Goal: Information Seeking & Learning: Learn about a topic

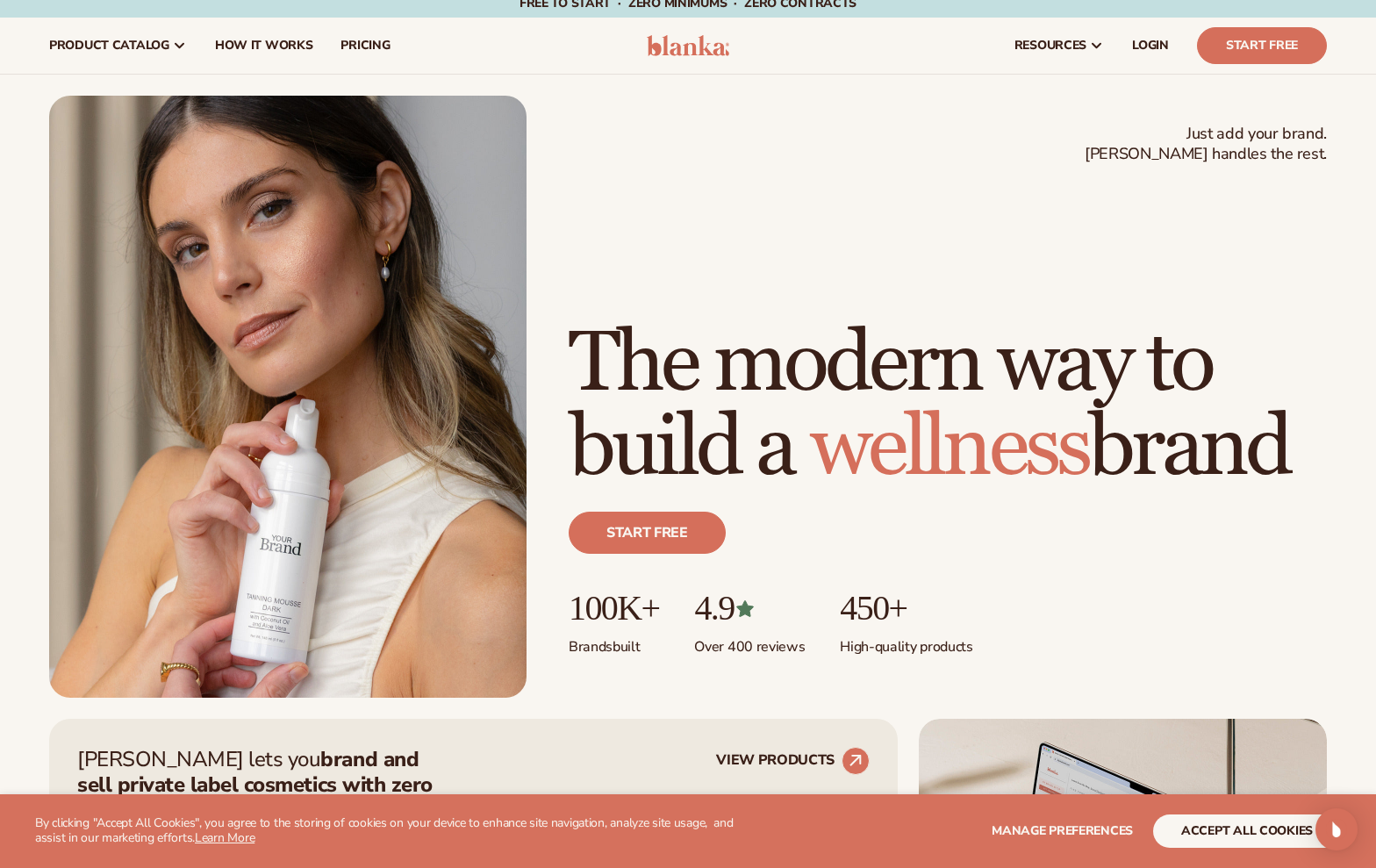
scroll to position [13, 0]
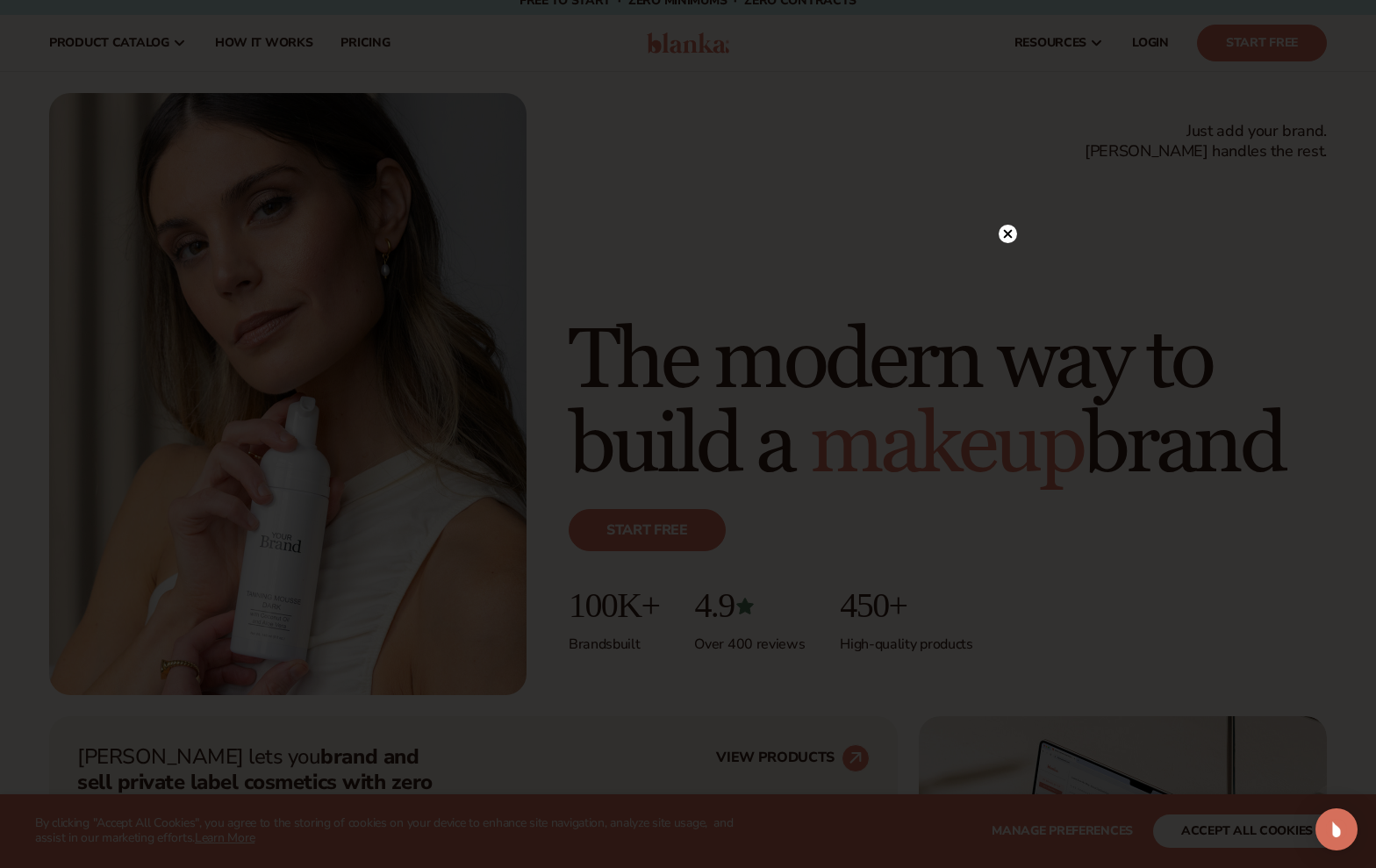
click at [1006, 232] on icon at bounding box center [1008, 234] width 9 height 9
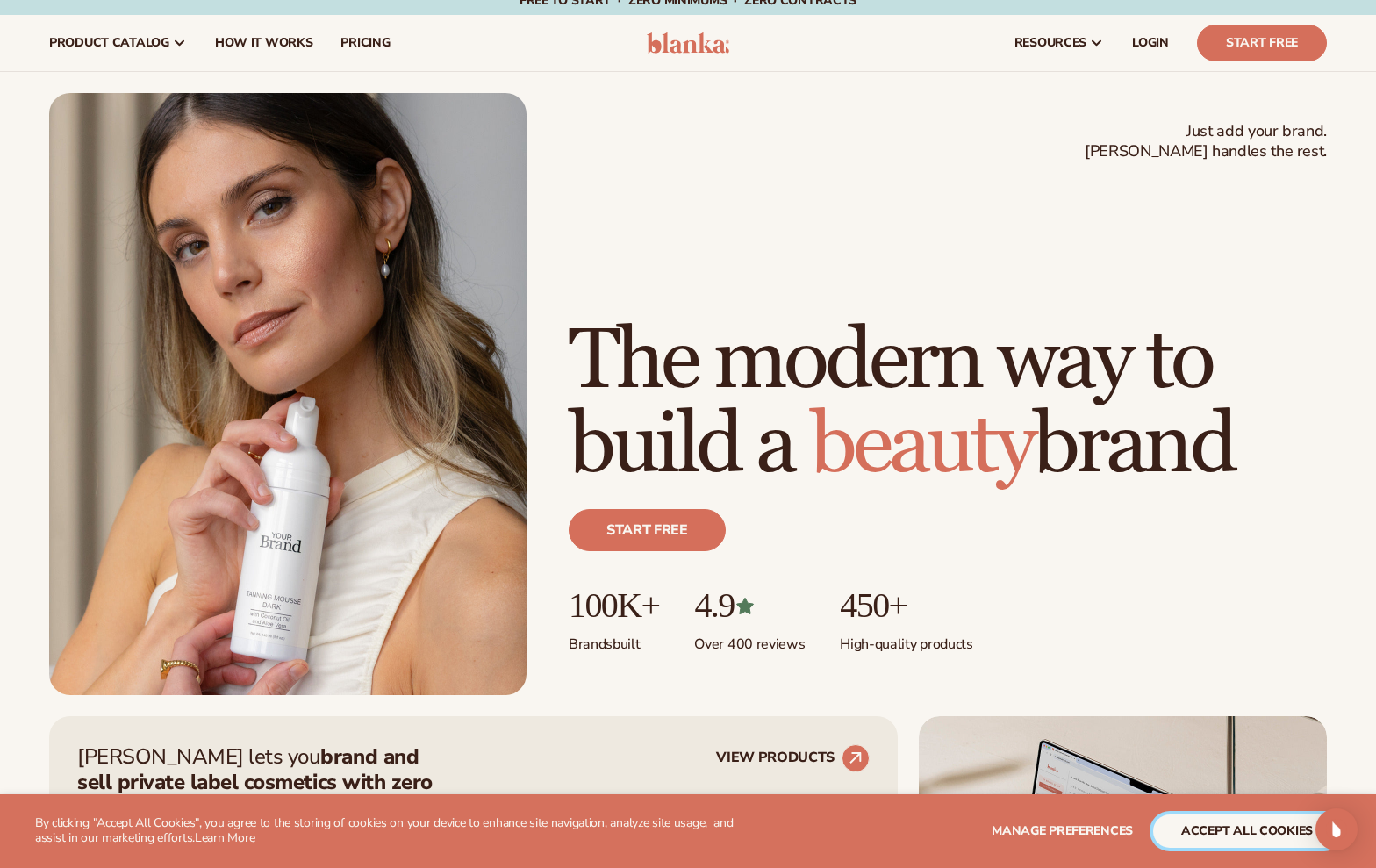
click at [1229, 829] on button "accept all cookies" at bounding box center [1247, 831] width 188 height 34
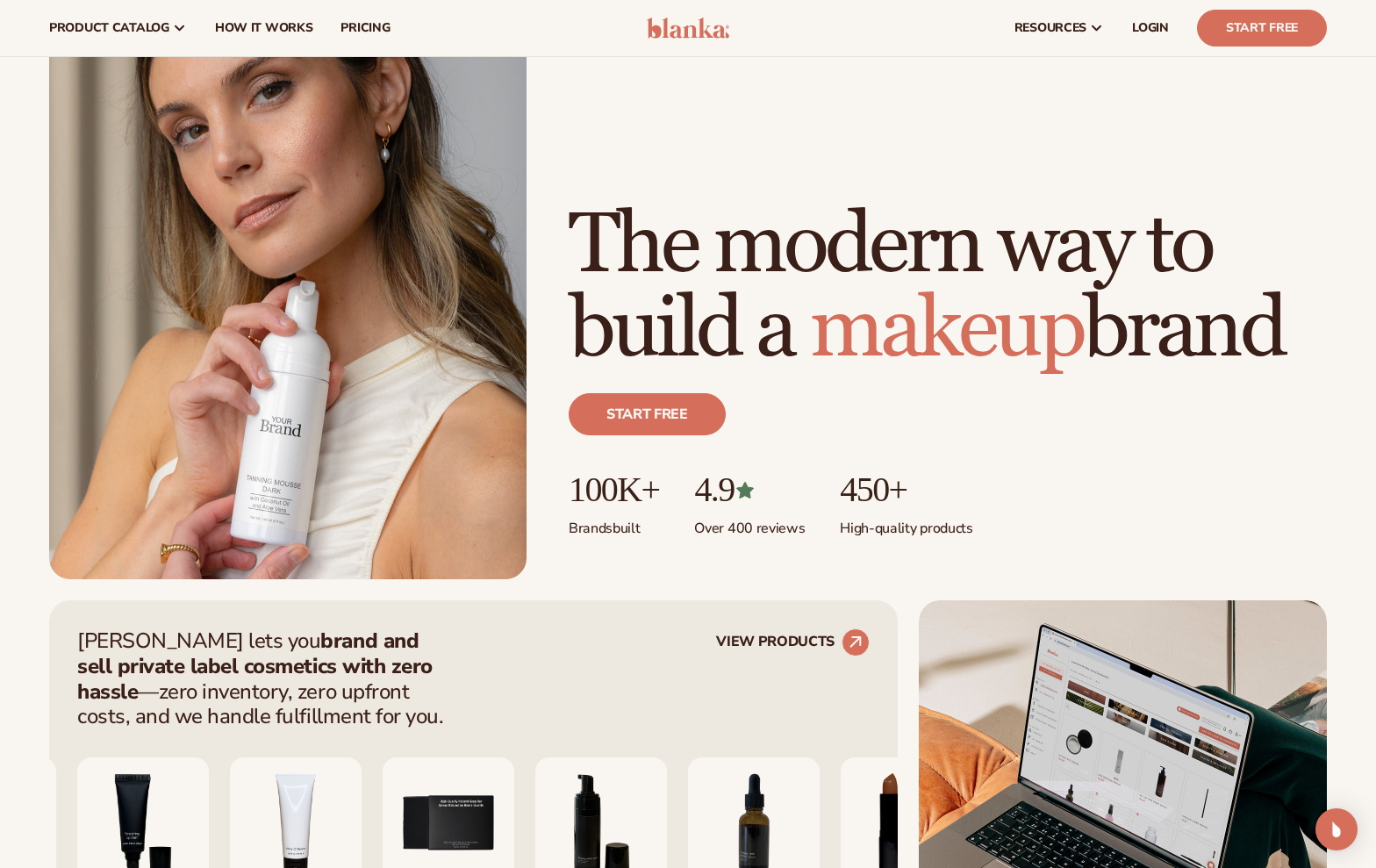
scroll to position [0, 0]
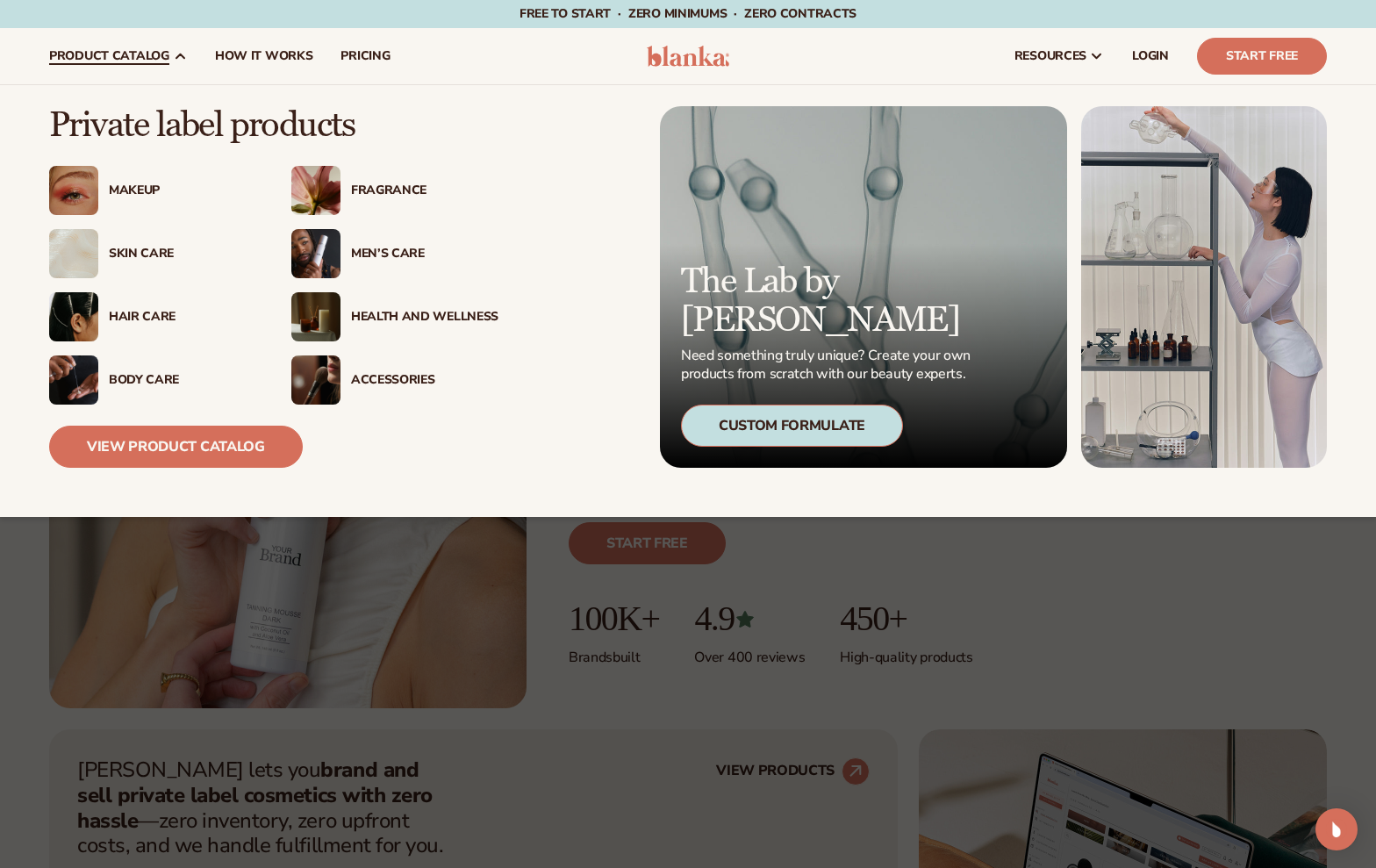
click at [383, 378] on div "Accessories" at bounding box center [425, 380] width 147 height 15
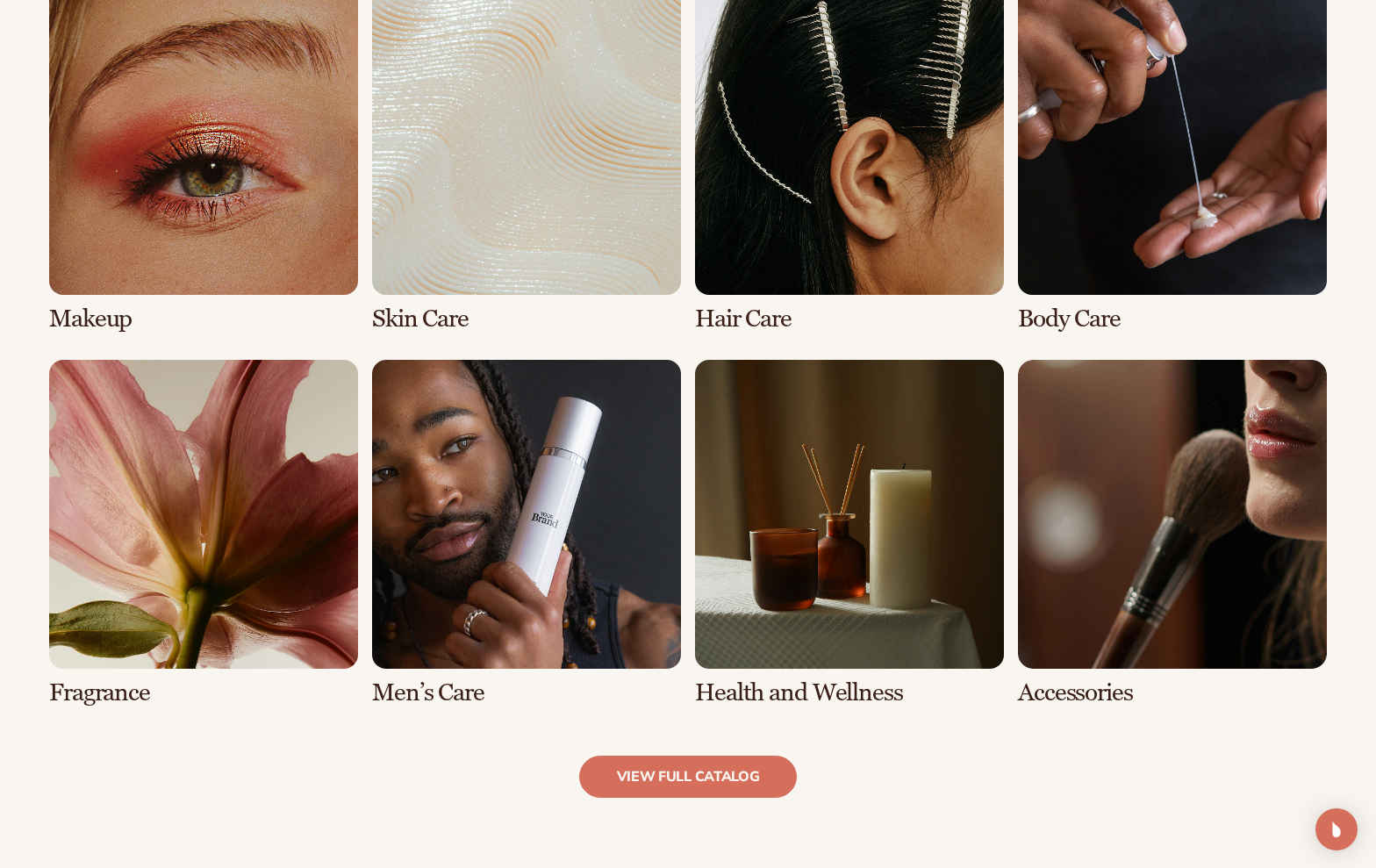
scroll to position [1337, 0]
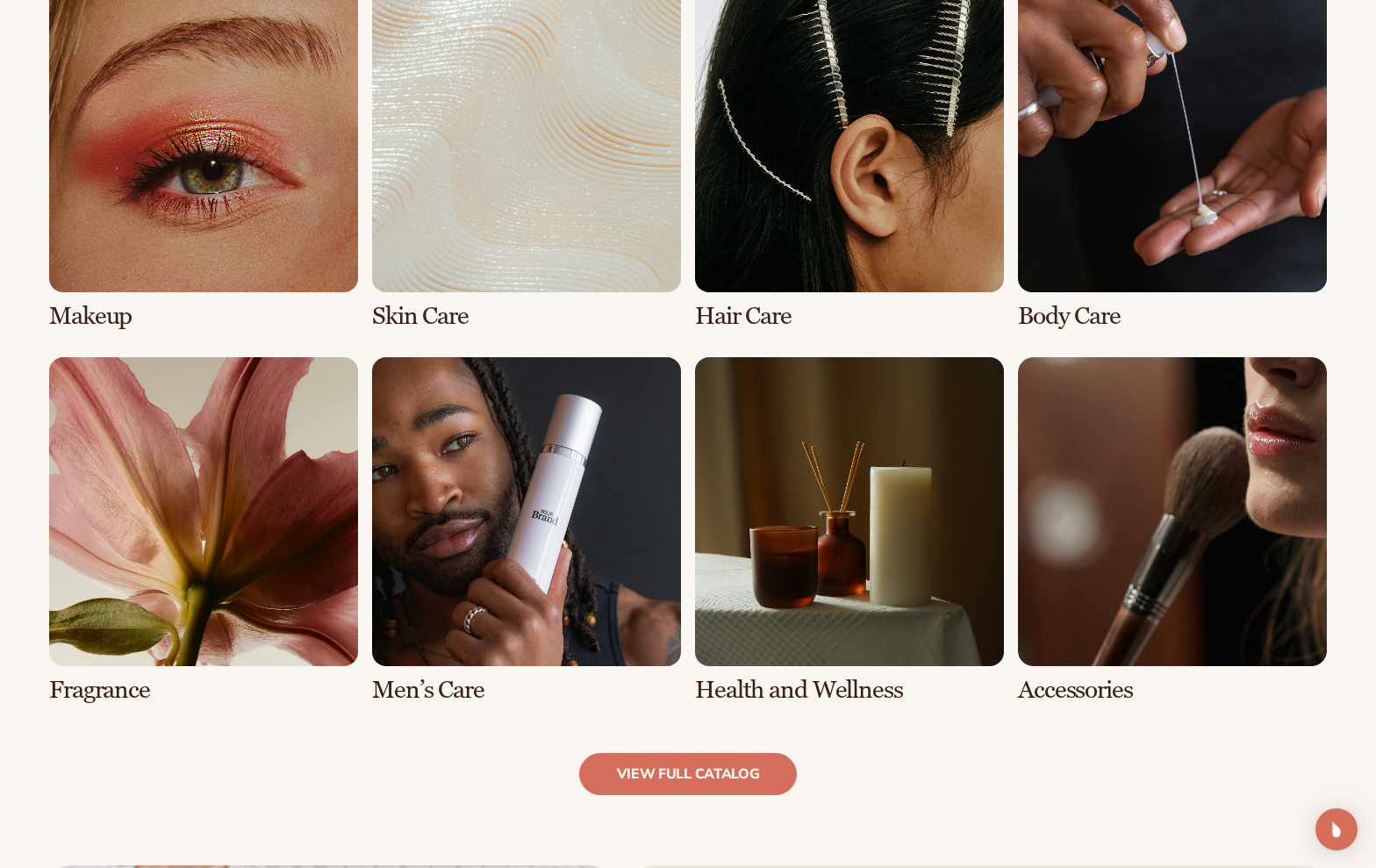
click at [781, 315] on link "3 / 8" at bounding box center [849, 156] width 309 height 346
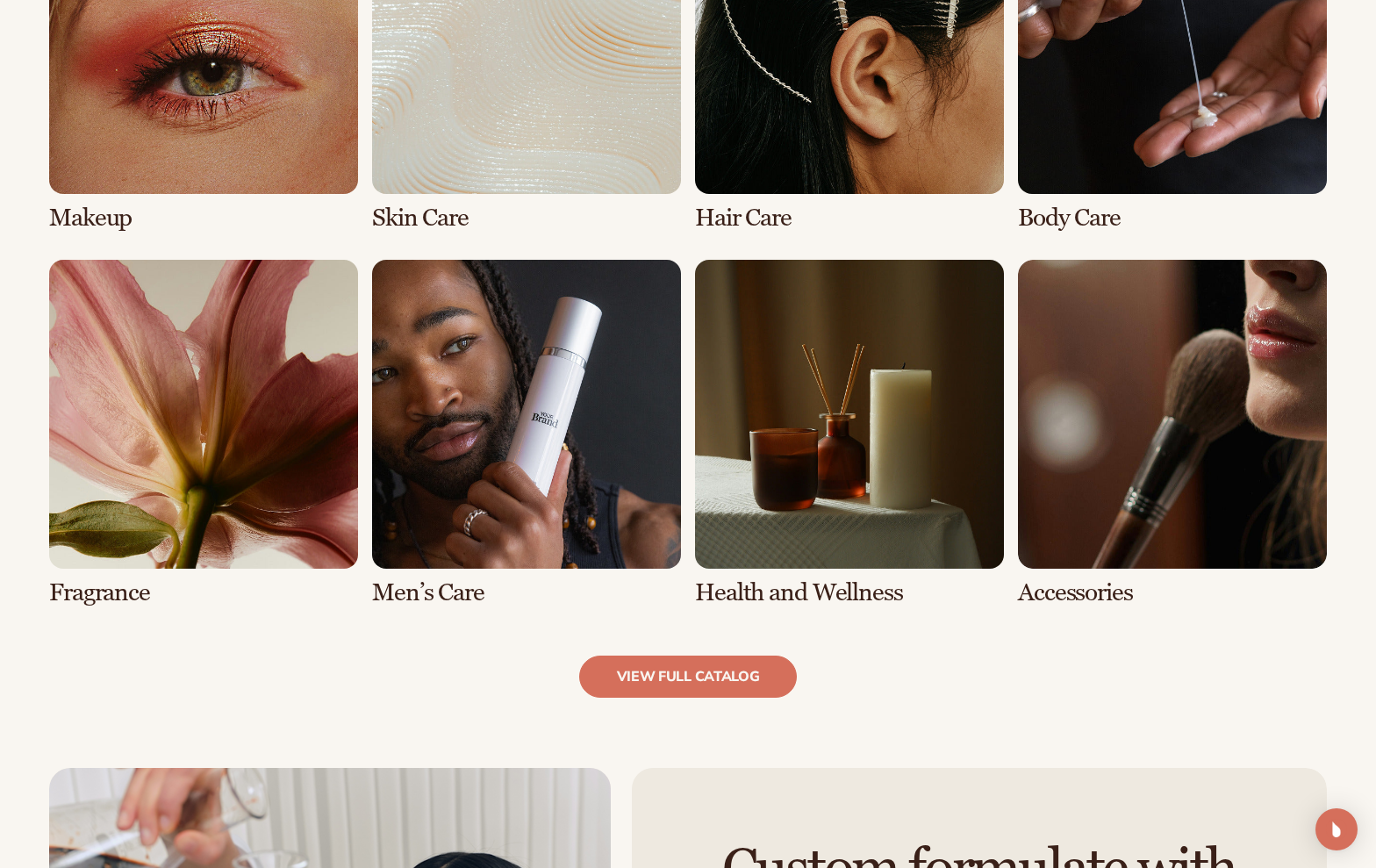
scroll to position [1479, 0]
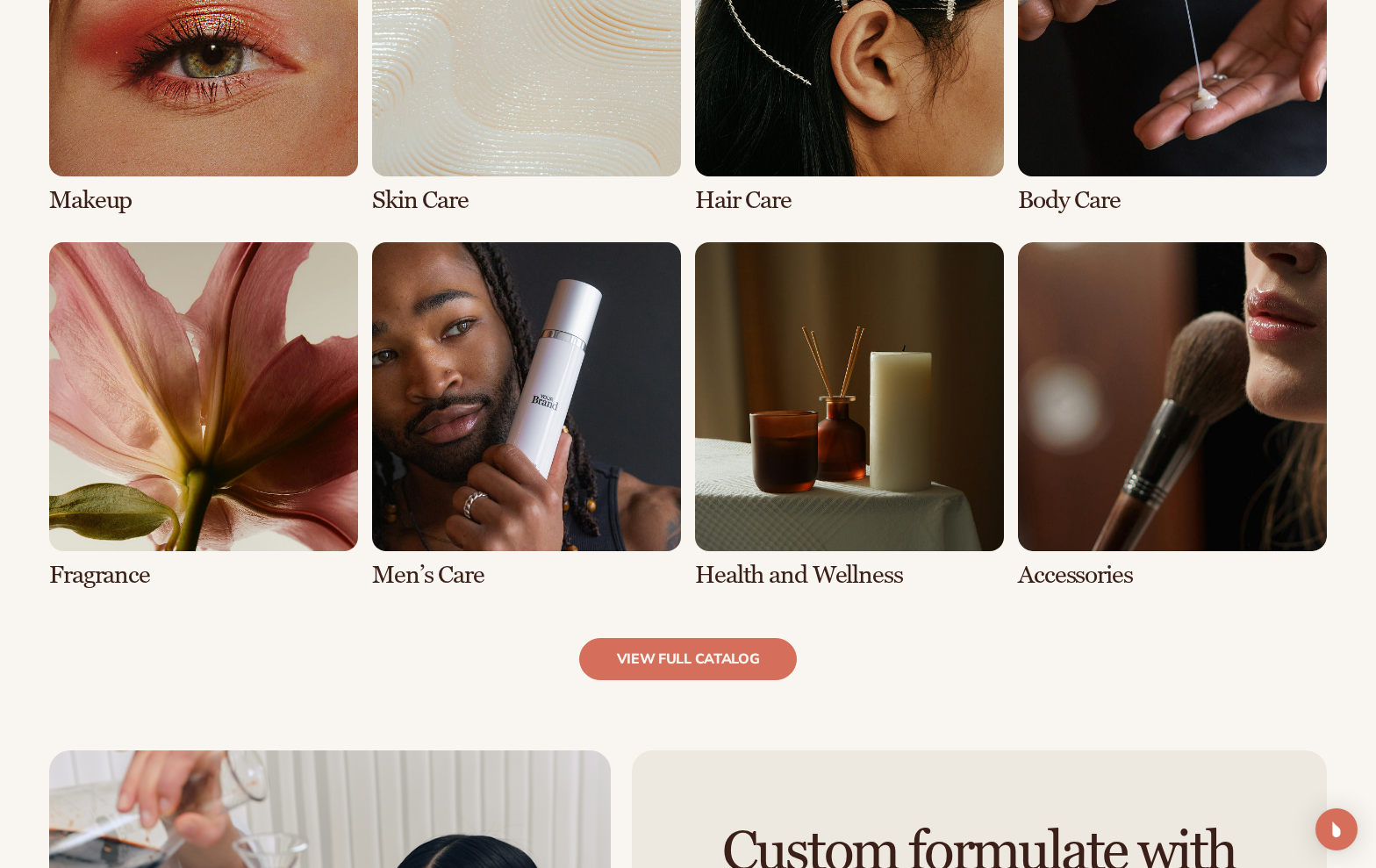
click at [1082, 581] on link "8 / 8" at bounding box center [1172, 416] width 309 height 346
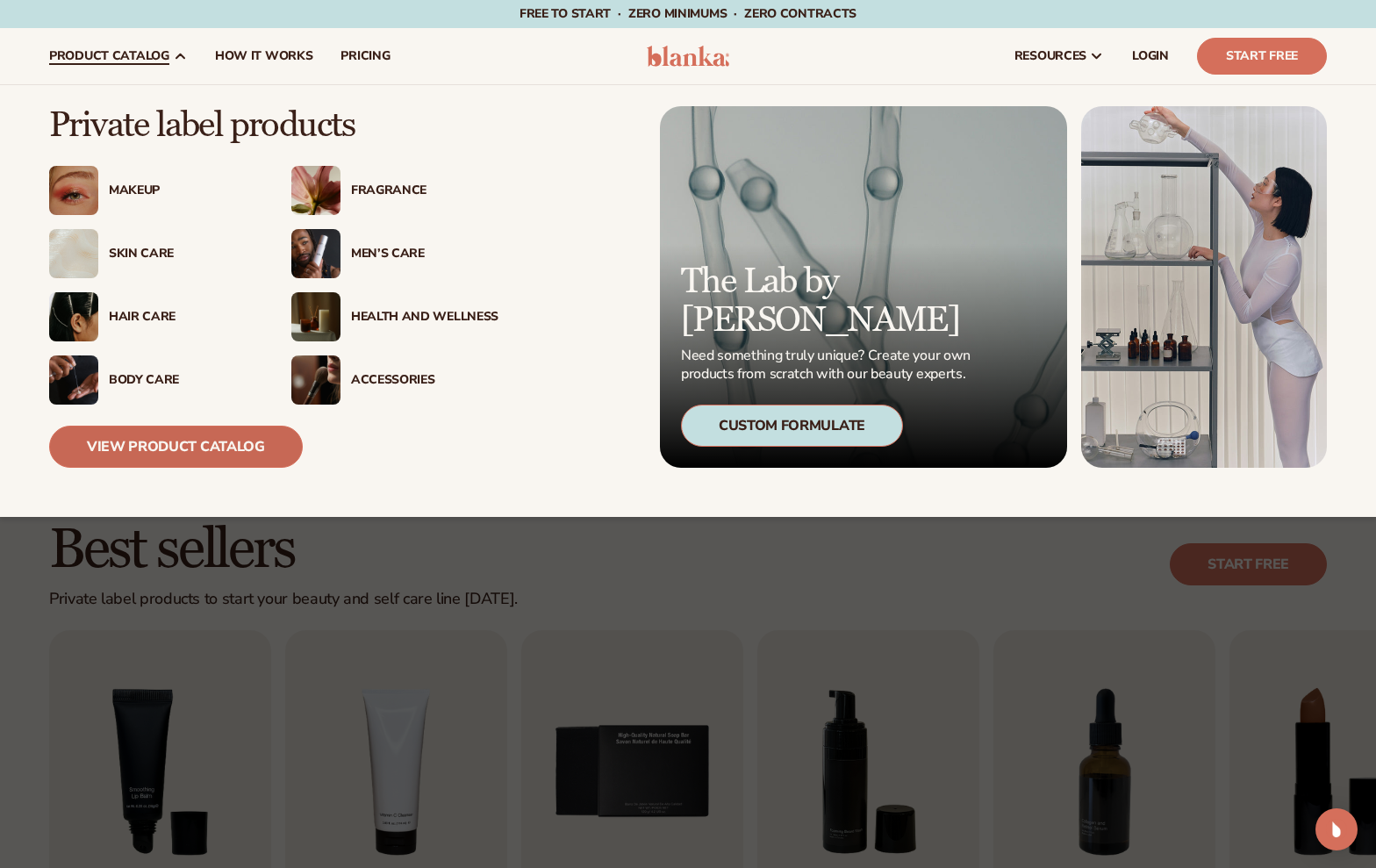
click at [189, 447] on link "View Product Catalog" at bounding box center [176, 446] width 253 height 43
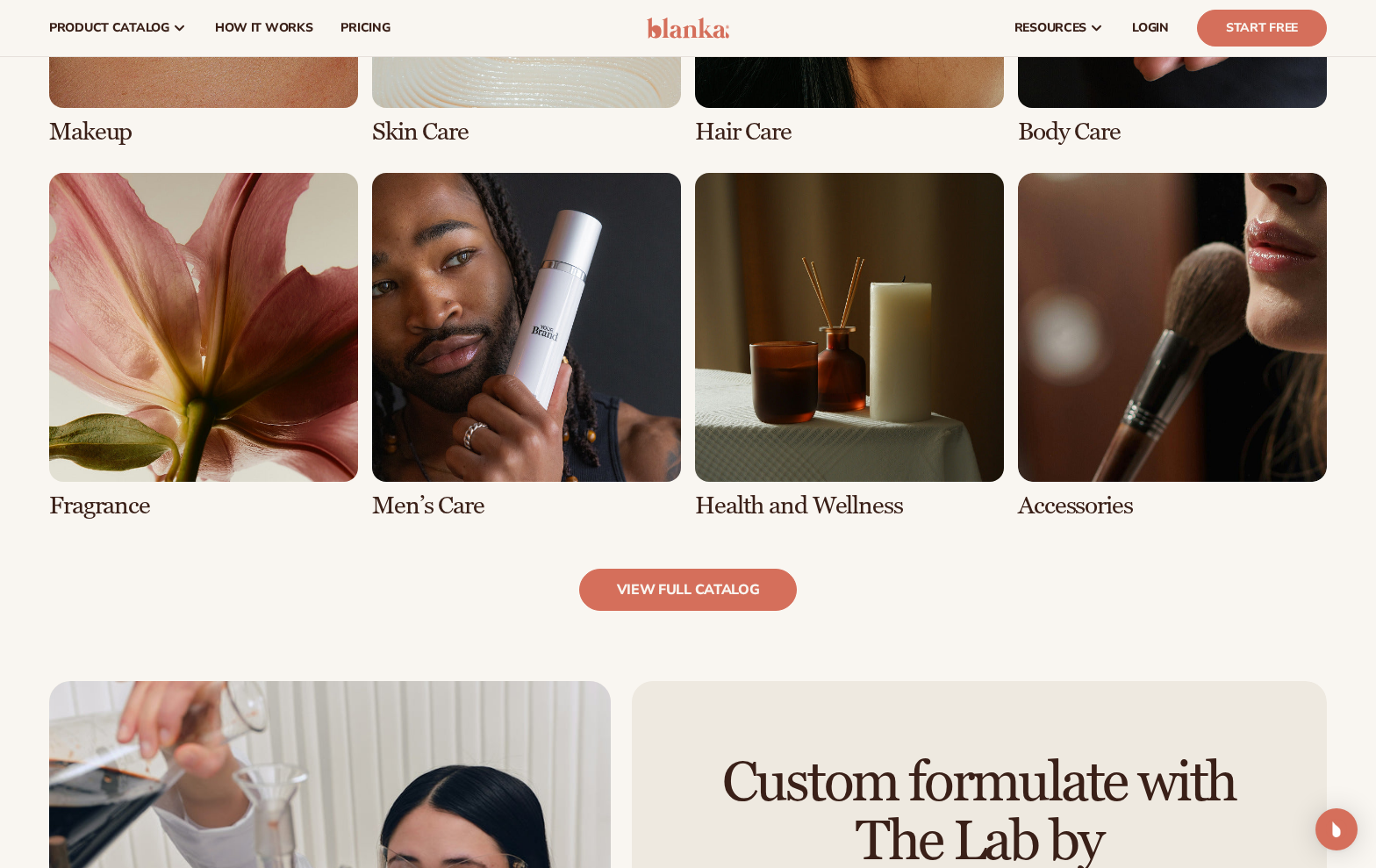
scroll to position [1469, 0]
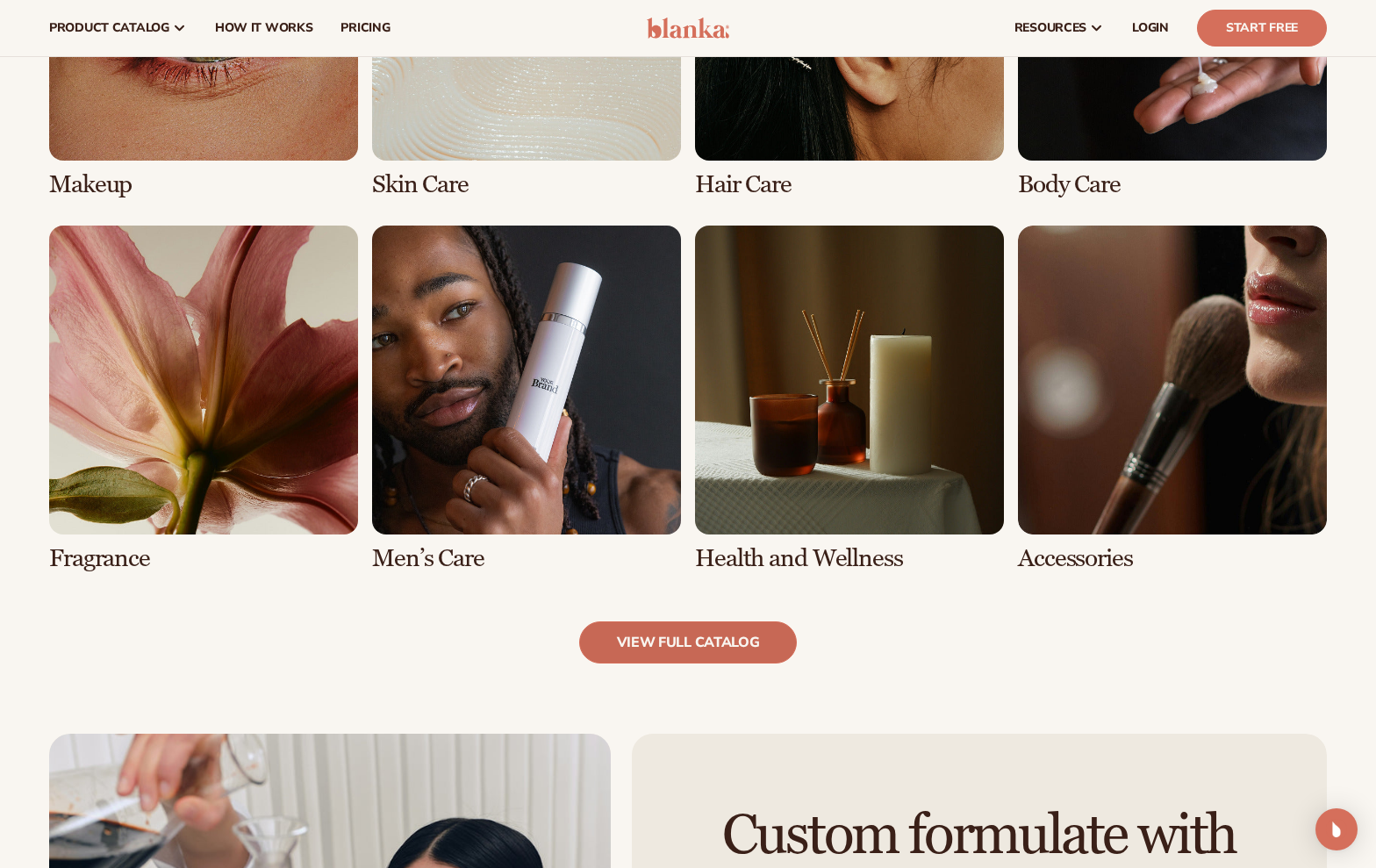
click at [652, 638] on link "view full catalog" at bounding box center [688, 642] width 219 height 43
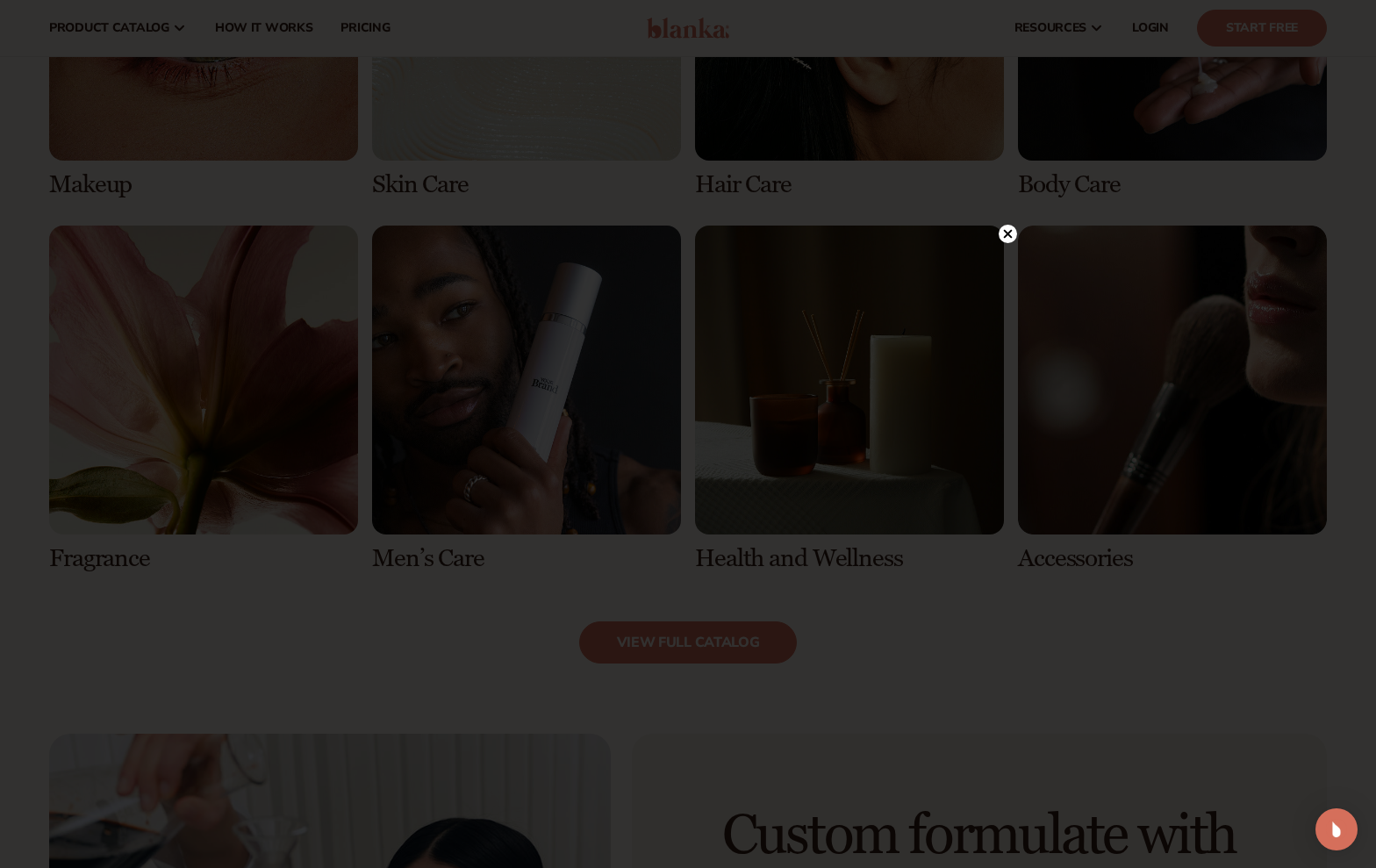
click at [1008, 233] on icon at bounding box center [1008, 234] width 9 height 9
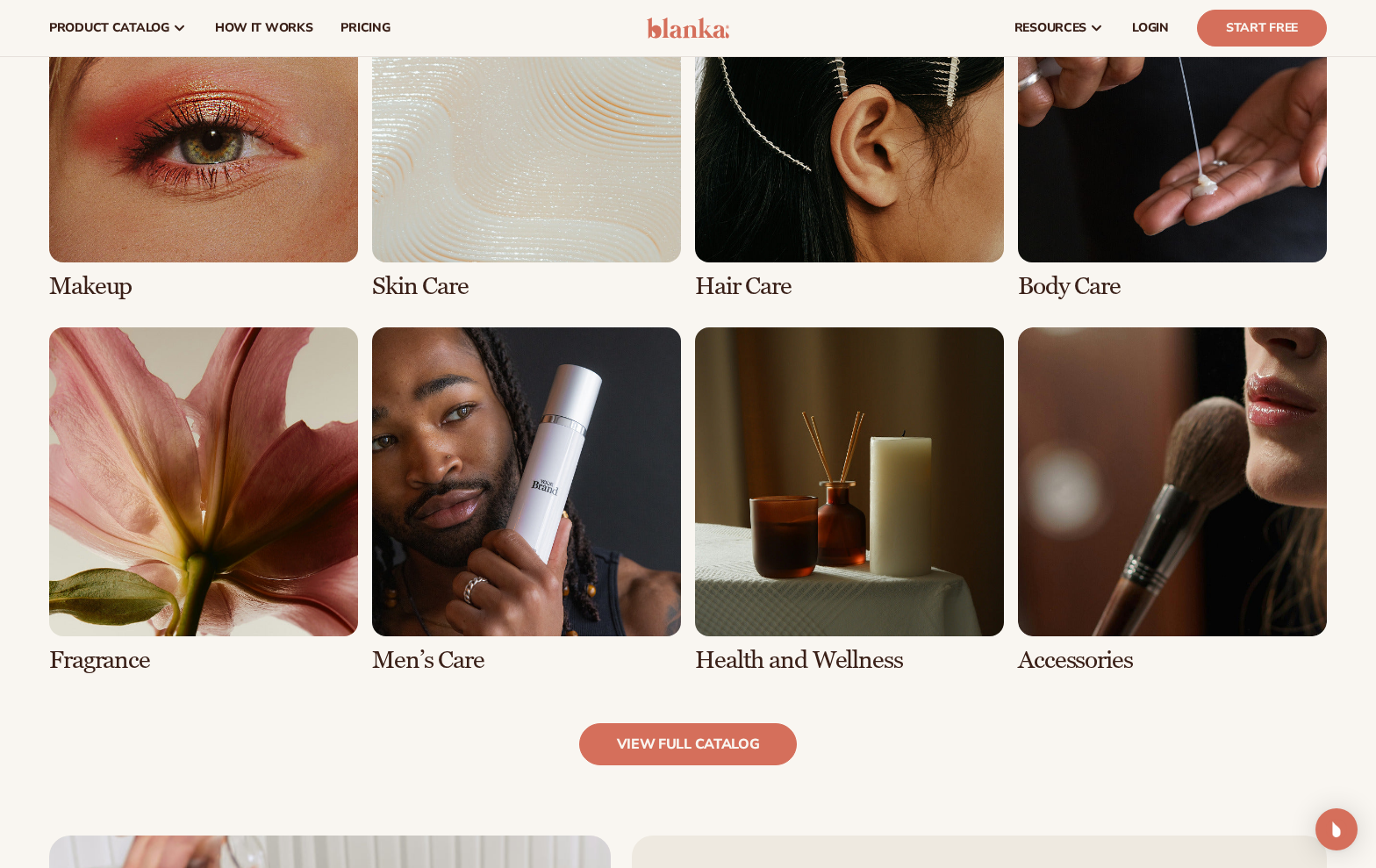
scroll to position [1365, 0]
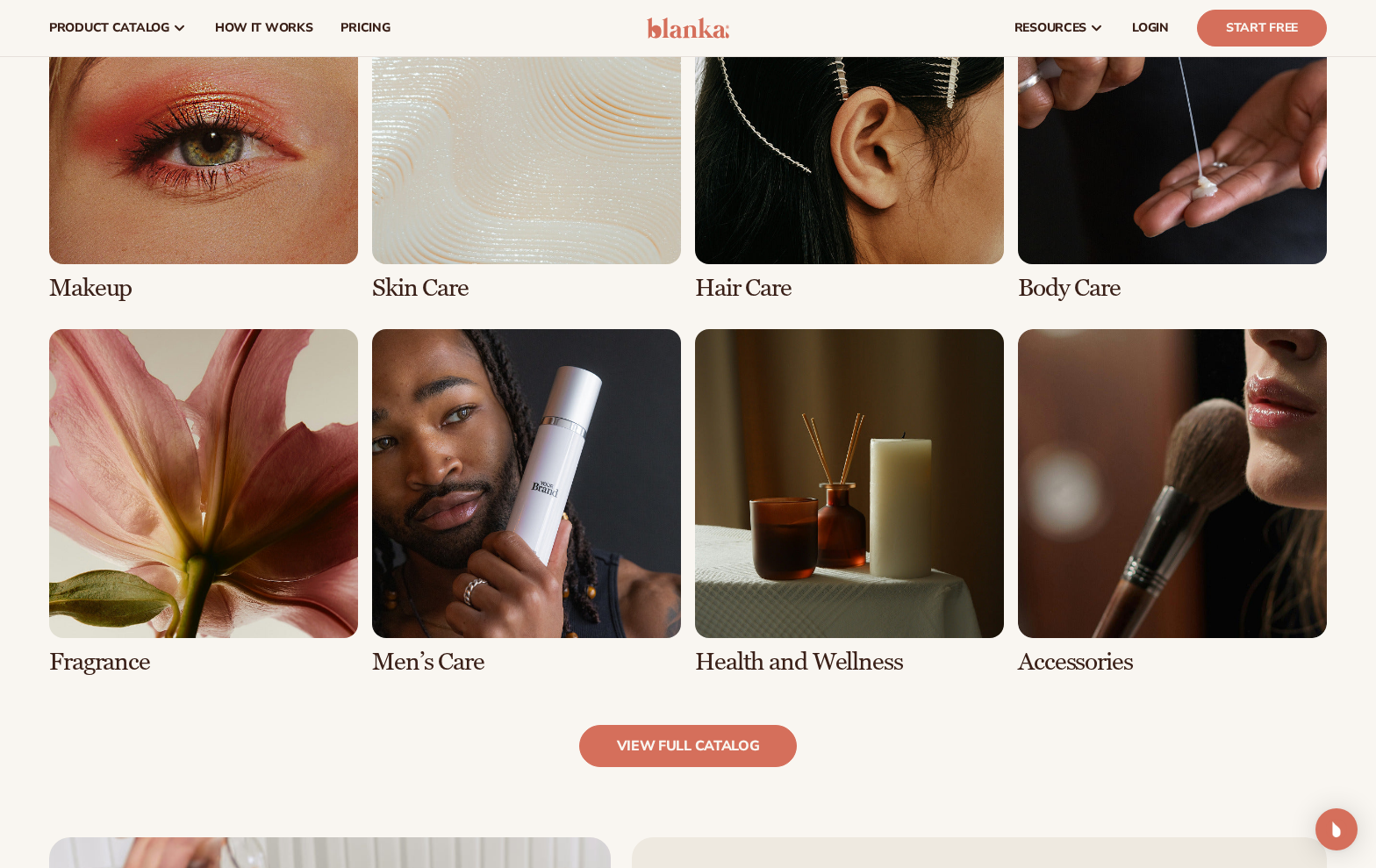
click at [263, 222] on link "1 / 8" at bounding box center [204, 129] width 309 height 346
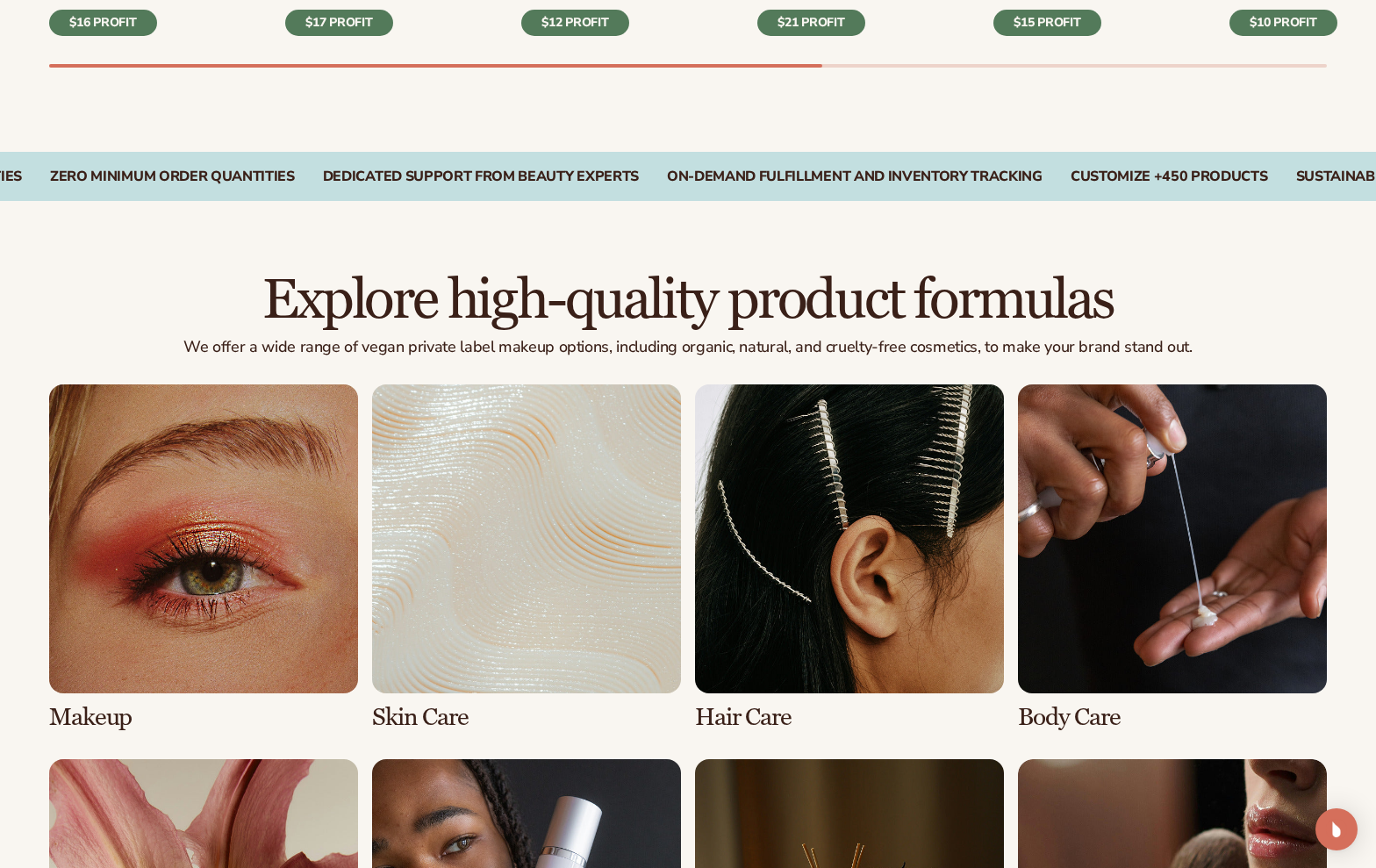
scroll to position [1224, 0]
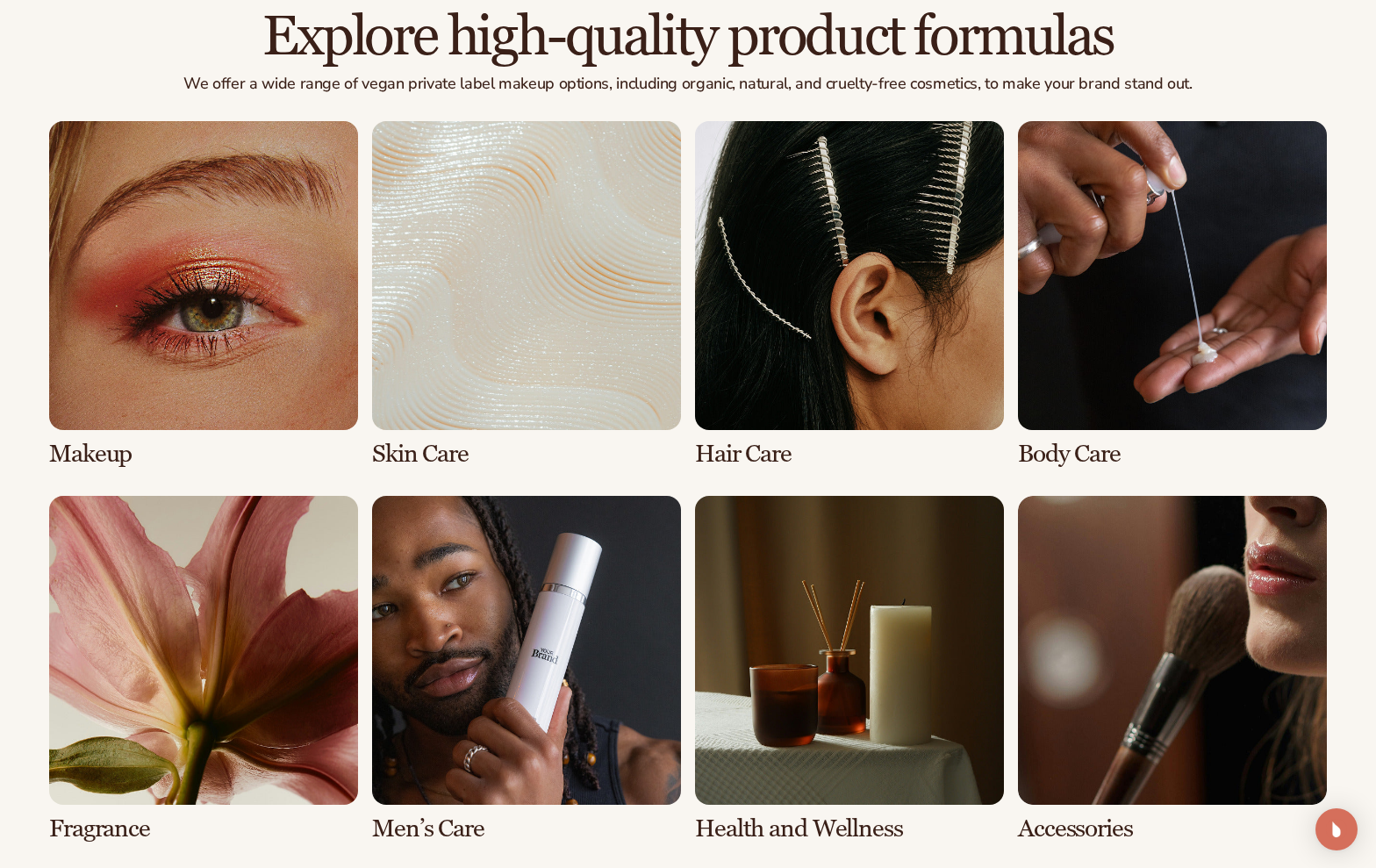
click at [476, 372] on link "2 / 8" at bounding box center [527, 294] width 309 height 346
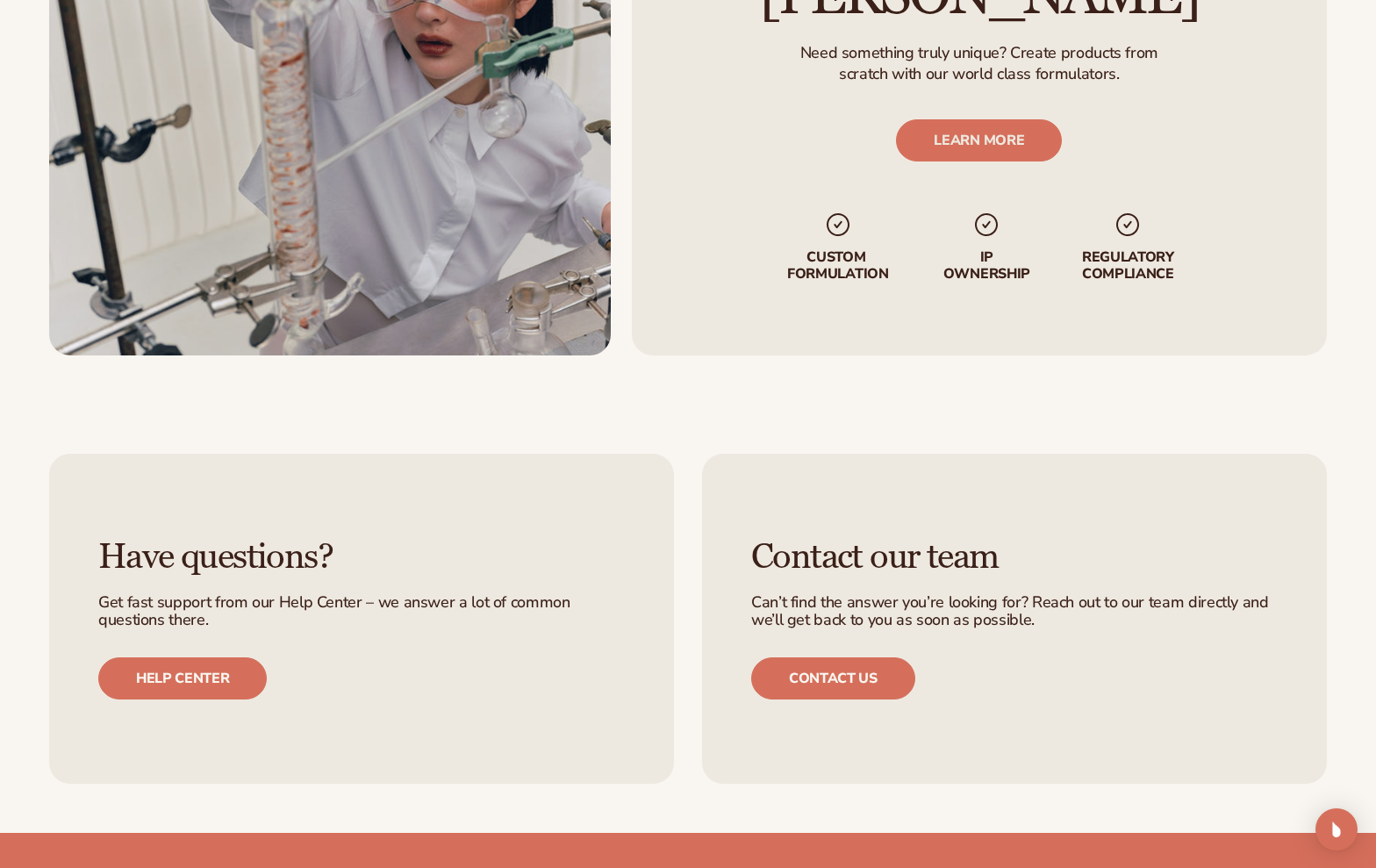
scroll to position [3118, 0]
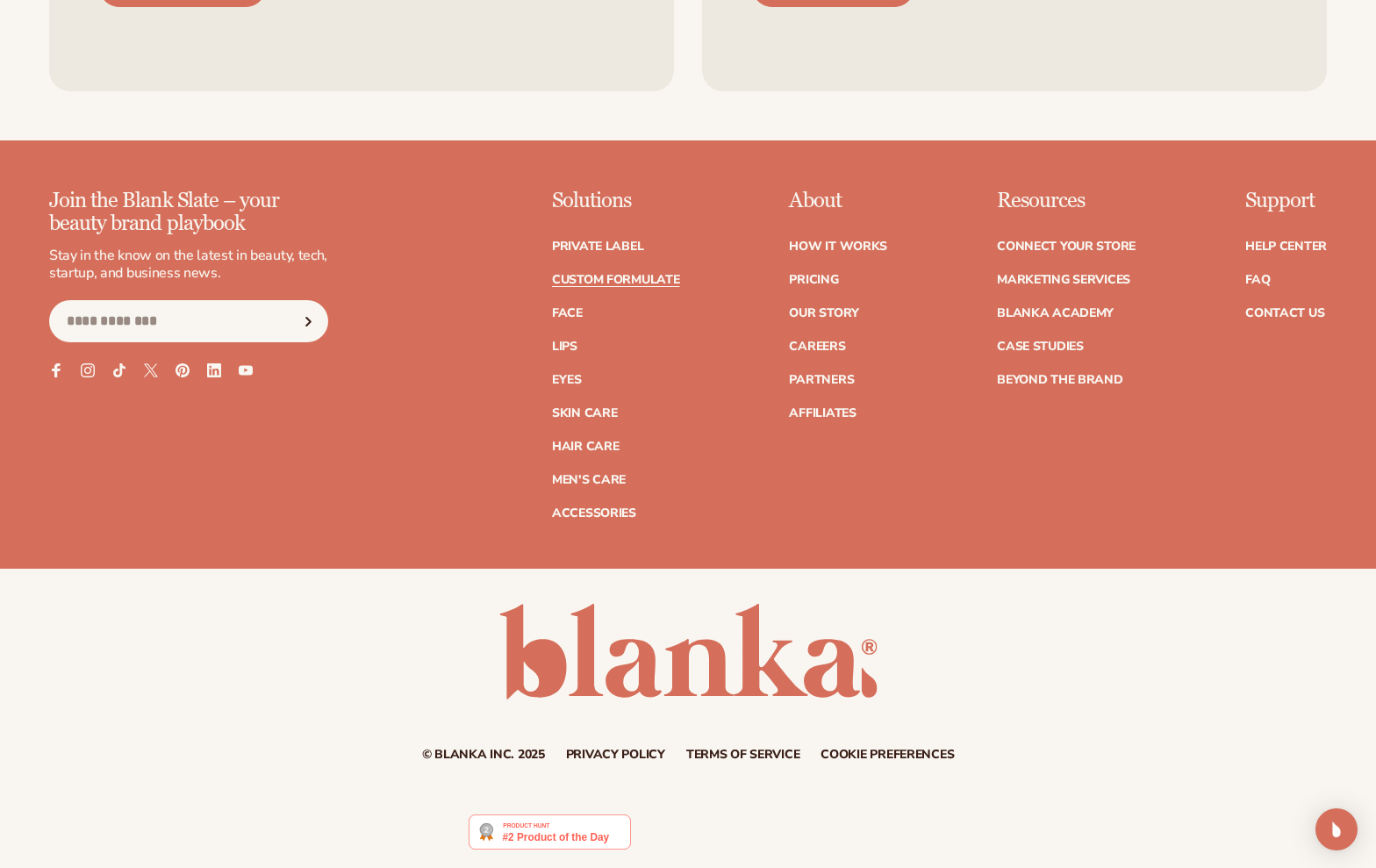
click at [652, 278] on link "Custom formulate" at bounding box center [616, 280] width 128 height 12
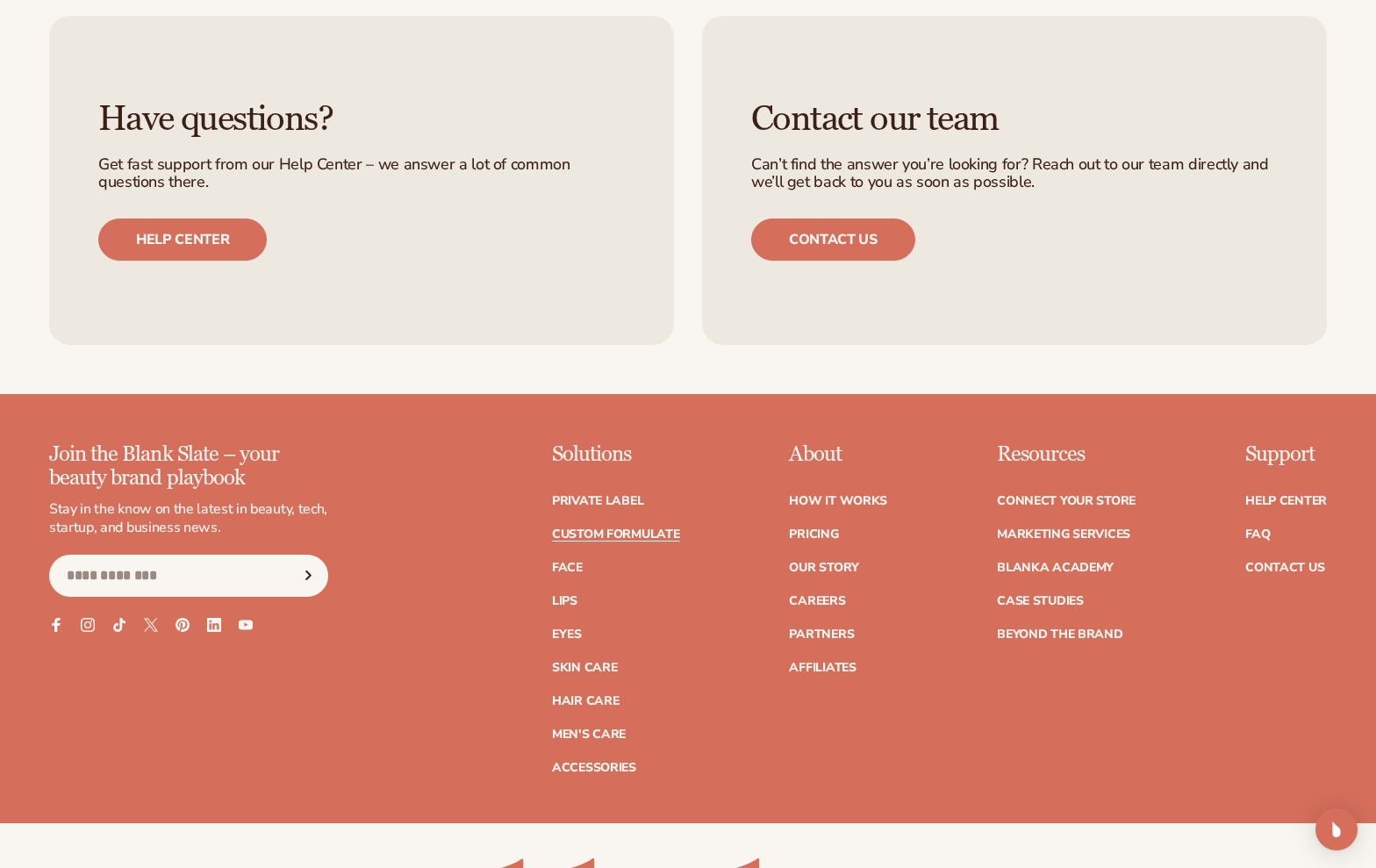
scroll to position [2261, 0]
click at [590, 761] on link "Accessories" at bounding box center [594, 767] width 84 height 12
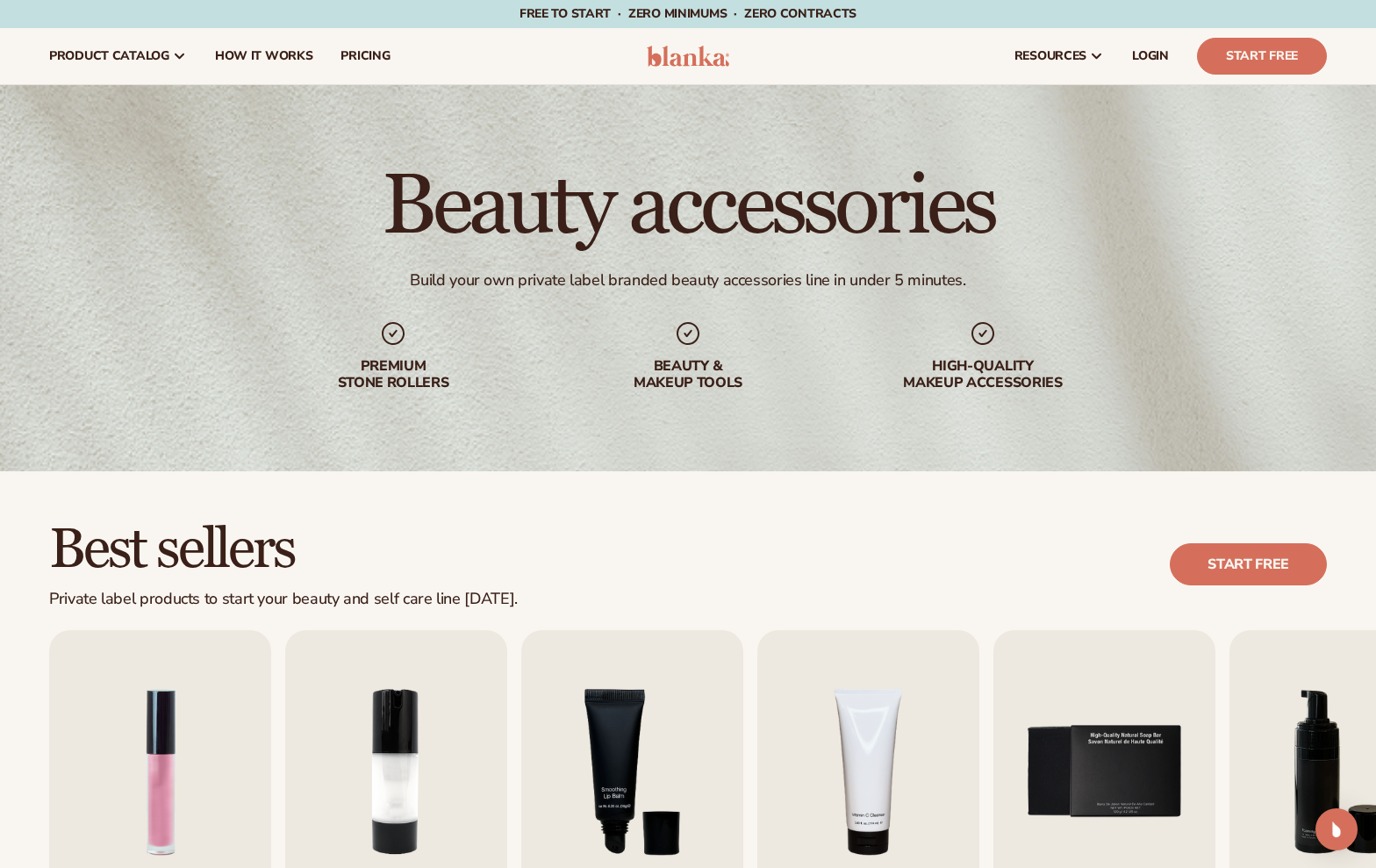
click at [590, 761] on img "3 / 9" at bounding box center [633, 771] width 222 height 283
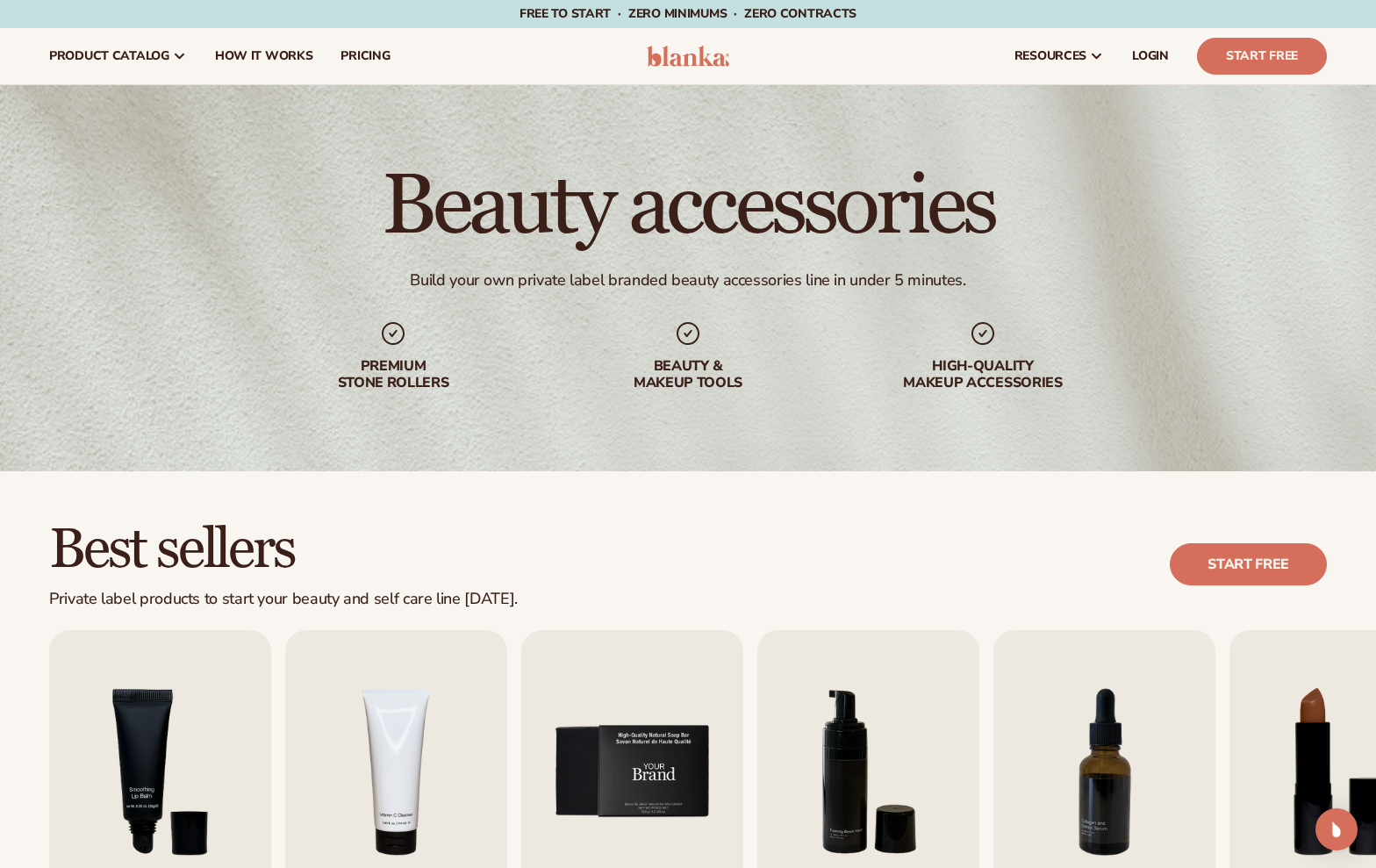
click at [598, 762] on img "5 / 9" at bounding box center [633, 771] width 222 height 283
click at [645, 768] on img "5 / 9" at bounding box center [633, 771] width 222 height 283
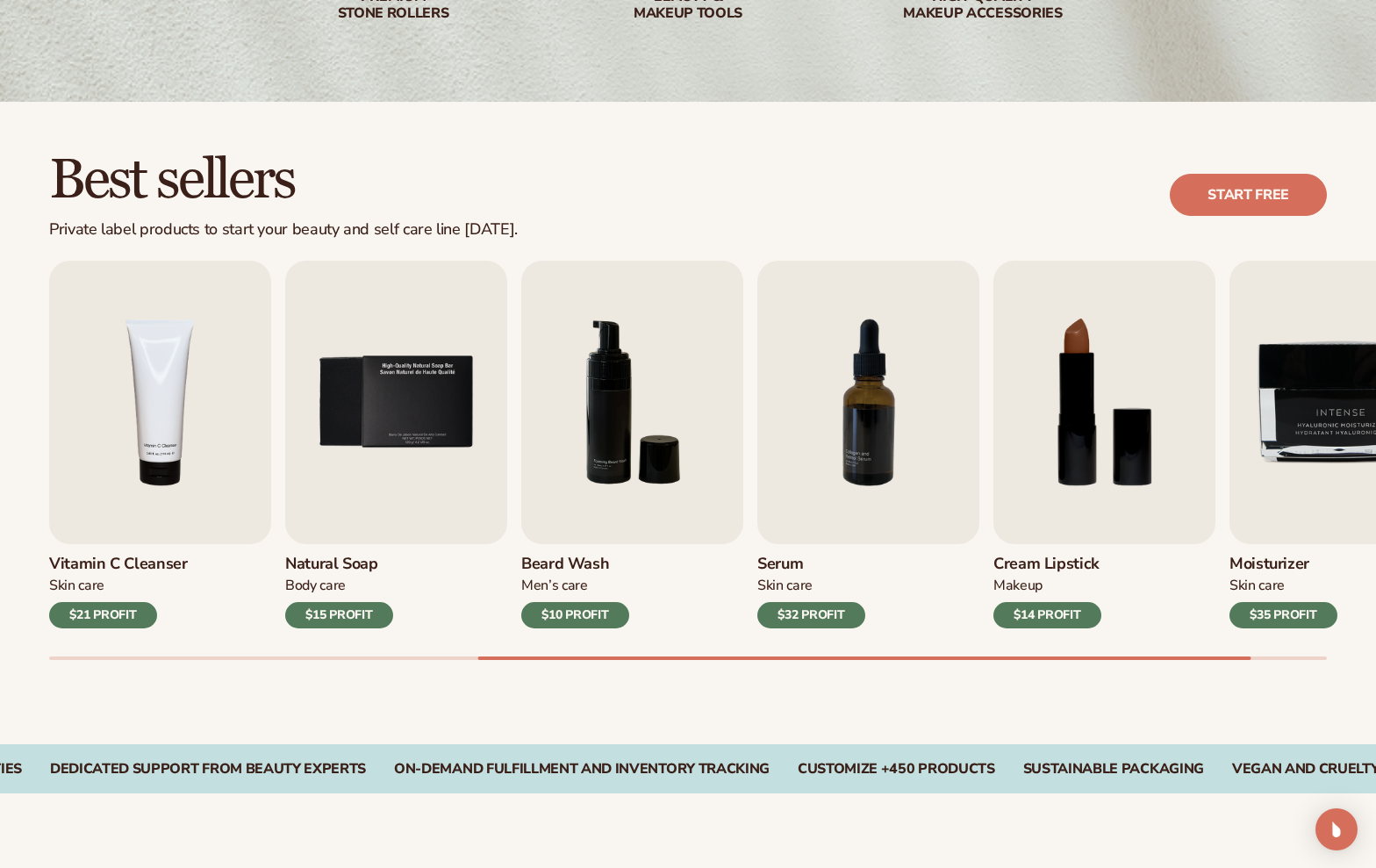
scroll to position [377, 0]
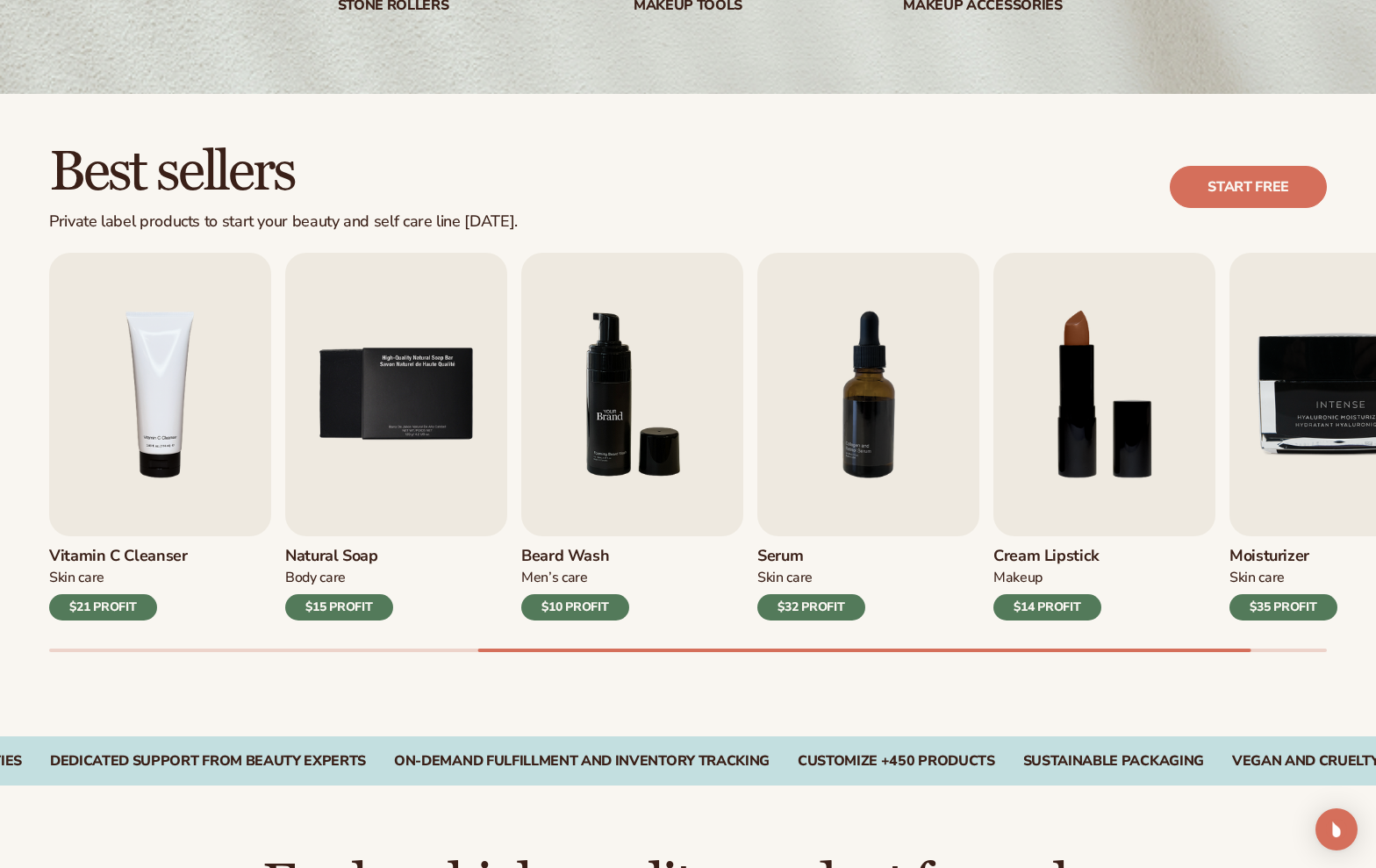
click at [660, 499] on img "6 / 9" at bounding box center [633, 394] width 222 height 283
click at [588, 607] on div "$10 PROFIT" at bounding box center [575, 607] width 108 height 27
click at [698, 389] on img "6 / 9" at bounding box center [633, 394] width 222 height 283
click at [879, 435] on img "7 / 9" at bounding box center [868, 394] width 222 height 283
click at [1245, 174] on link "Start free" at bounding box center [1248, 187] width 157 height 43
